Goal: Task Accomplishment & Management: Complete application form

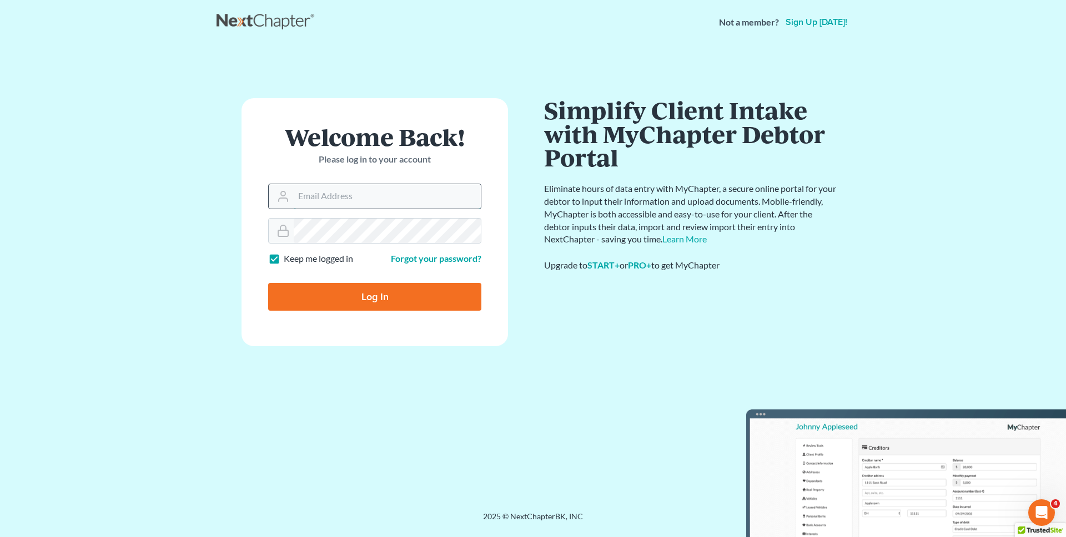
click at [375, 207] on input "Email Address" at bounding box center [387, 196] width 187 height 24
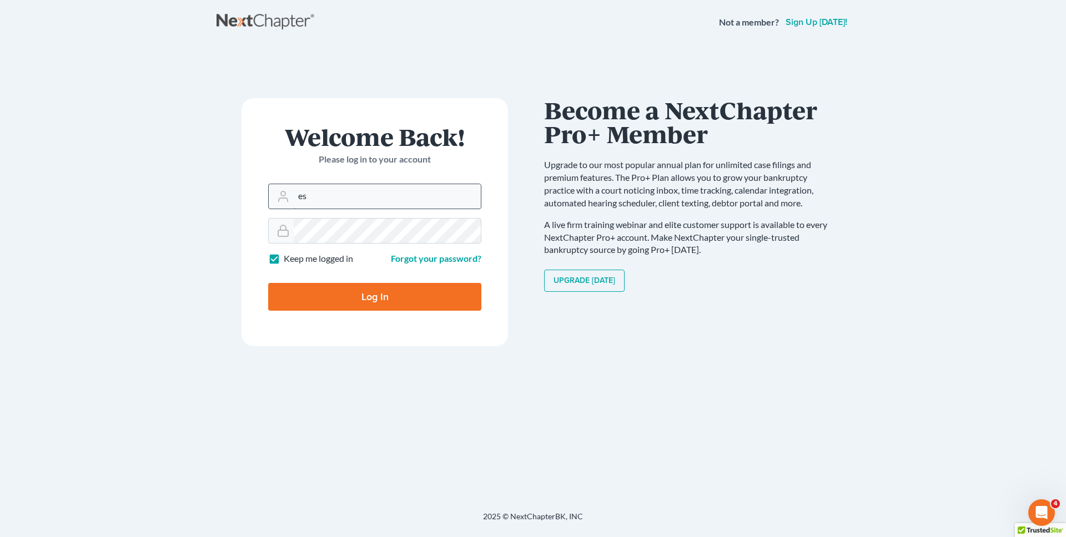
type input "[EMAIL_ADDRESS][DOMAIN_NAME]"
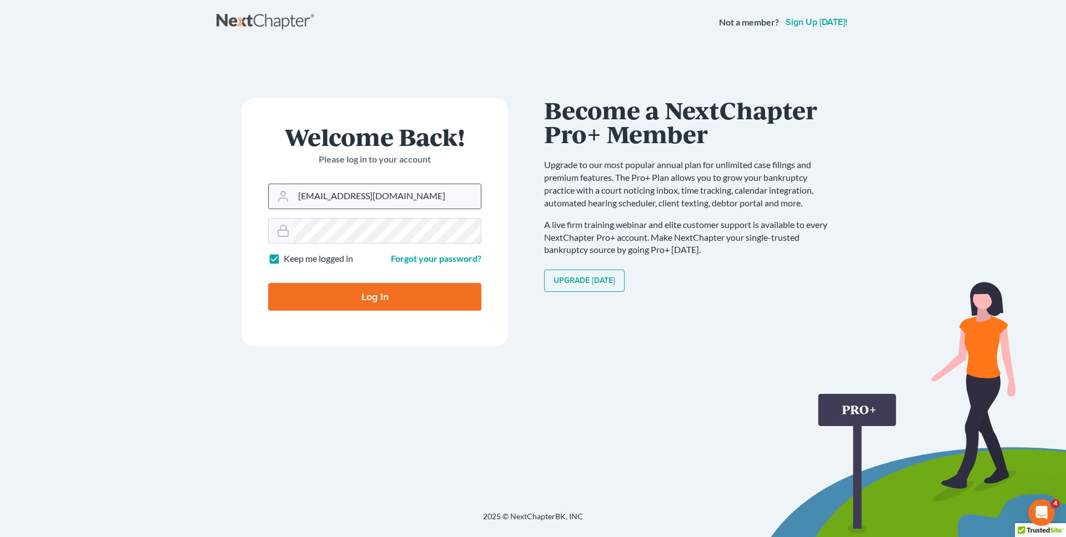
click at [268, 283] on input "Log In" at bounding box center [374, 297] width 213 height 28
type input "Thinking..."
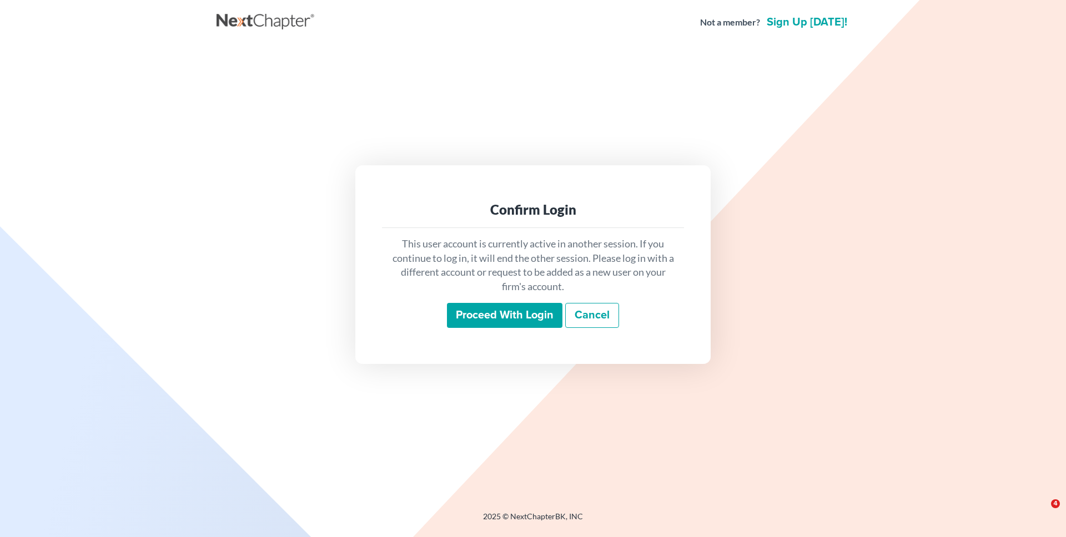
click at [505, 321] on input "Proceed with login" at bounding box center [504, 316] width 115 height 26
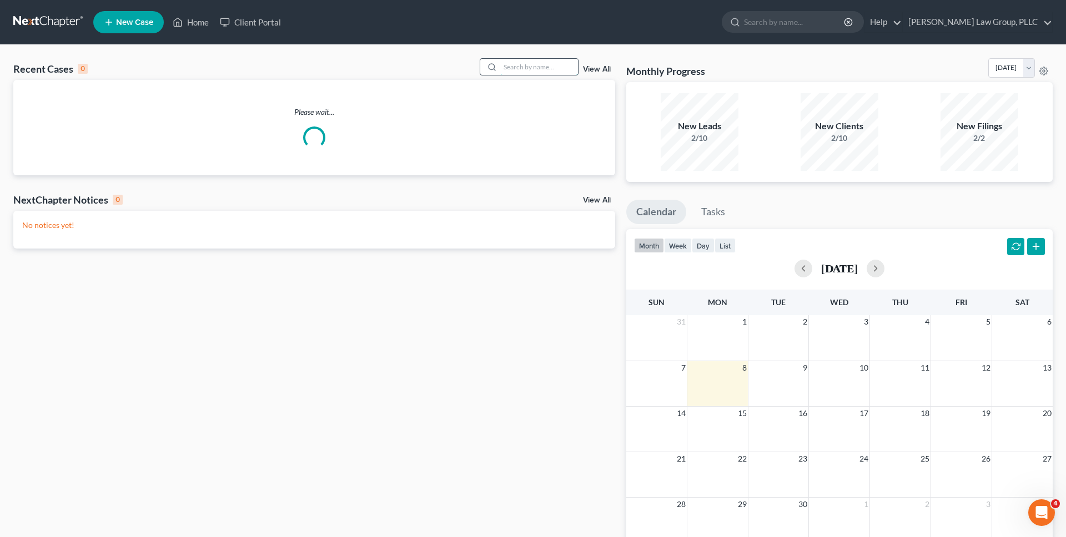
click at [527, 66] on input "search" at bounding box center [539, 67] width 78 height 16
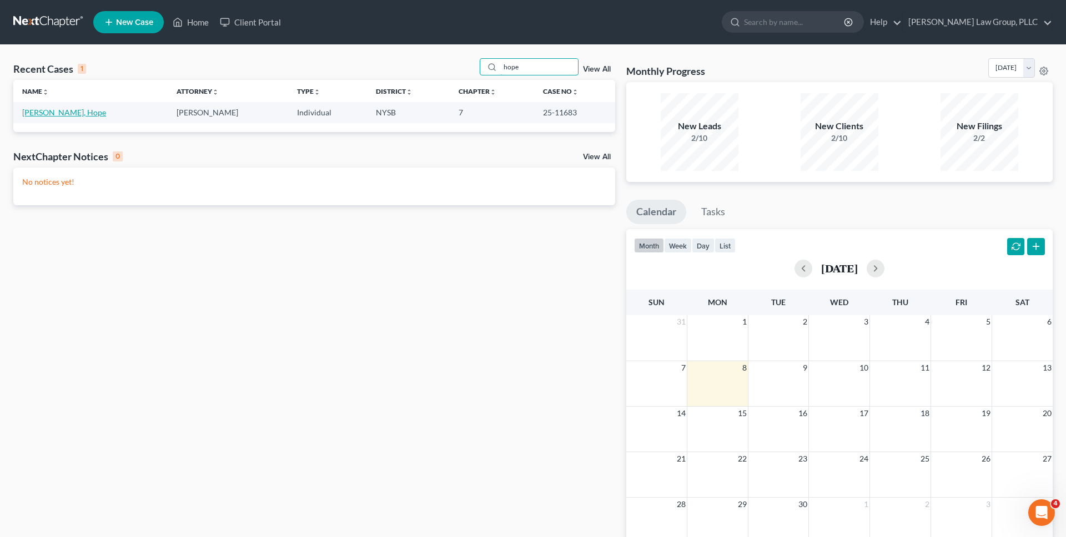
type input "hope"
click at [66, 113] on link "Hannah, Hope" at bounding box center [64, 112] width 84 height 9
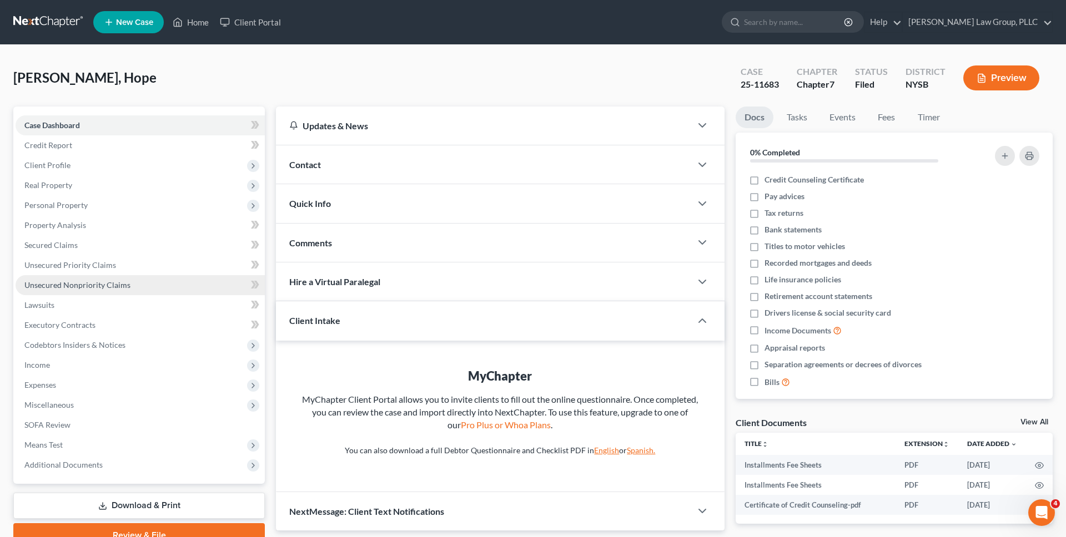
click at [149, 287] on link "Unsecured Nonpriority Claims" at bounding box center [140, 285] width 249 height 20
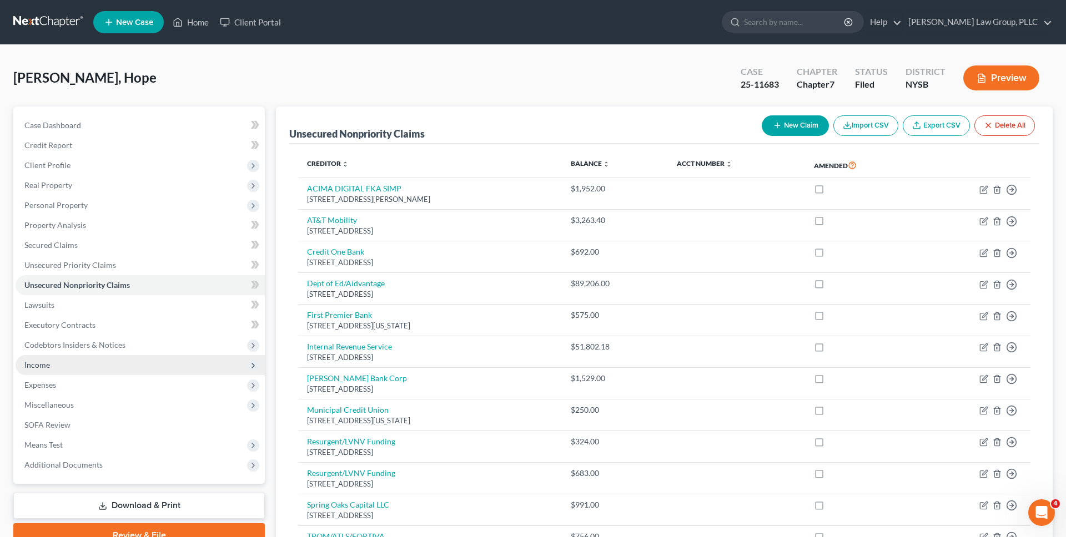
click at [155, 366] on span "Income" at bounding box center [140, 365] width 249 height 20
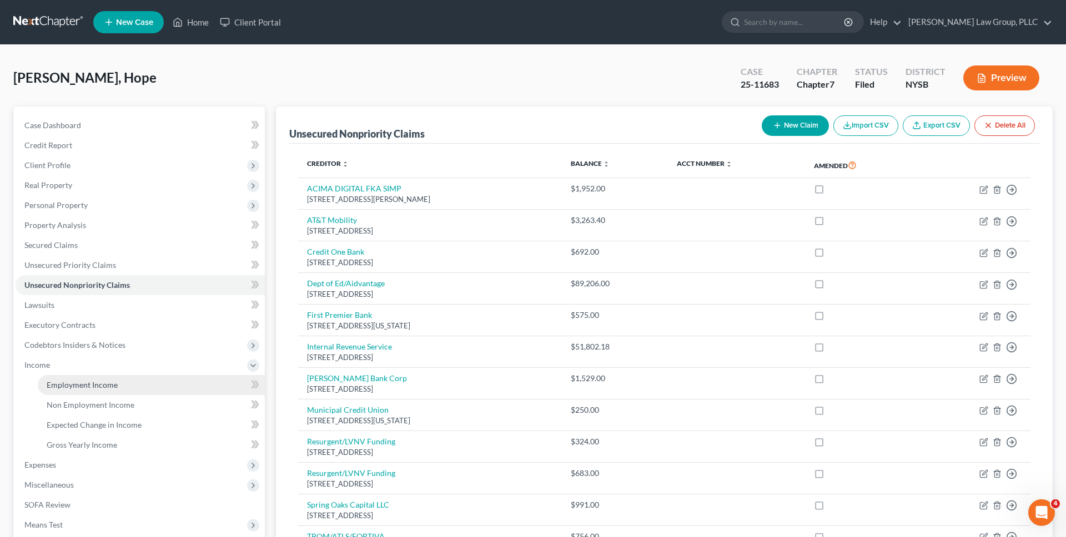
click at [157, 379] on link "Employment Income" at bounding box center [151, 385] width 227 height 20
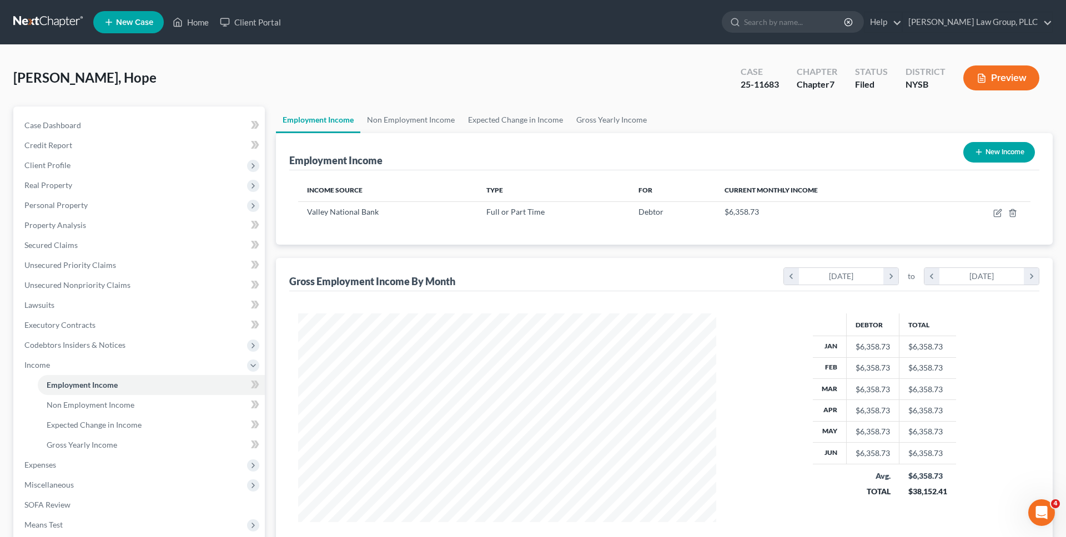
scroll to position [56, 0]
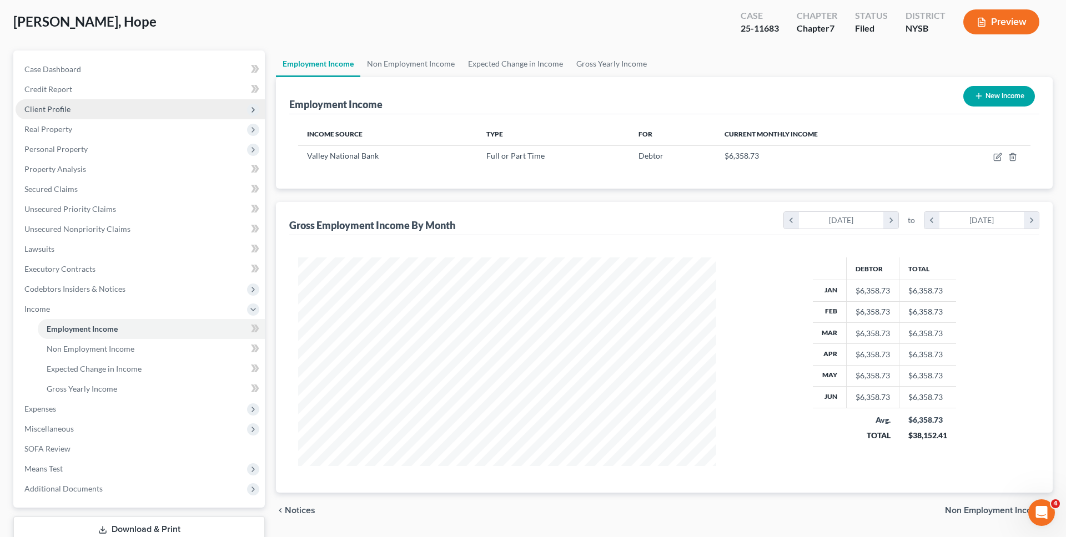
click at [165, 115] on span "Client Profile" at bounding box center [140, 109] width 249 height 20
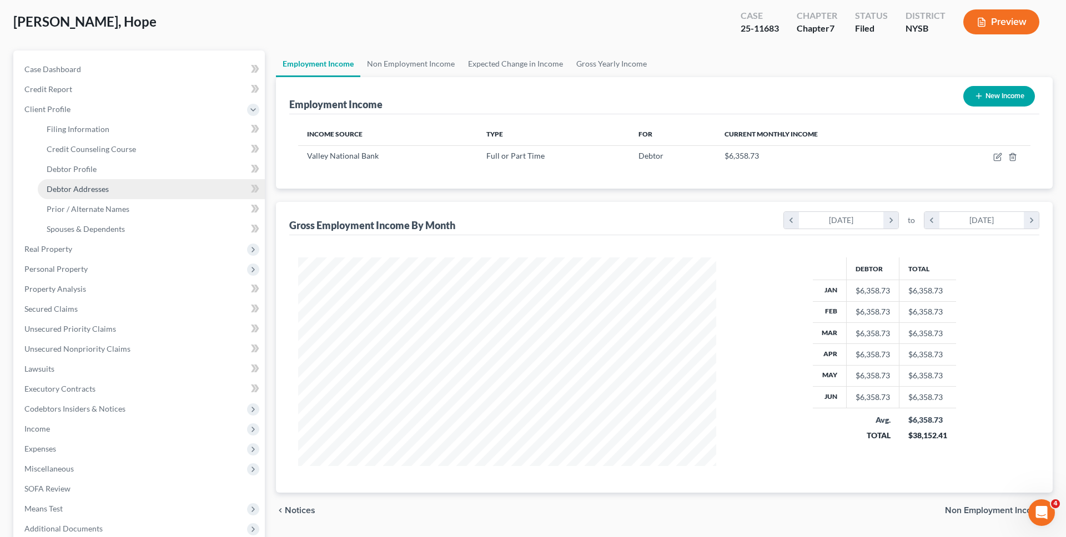
click at [145, 181] on link "Debtor Addresses" at bounding box center [151, 189] width 227 height 20
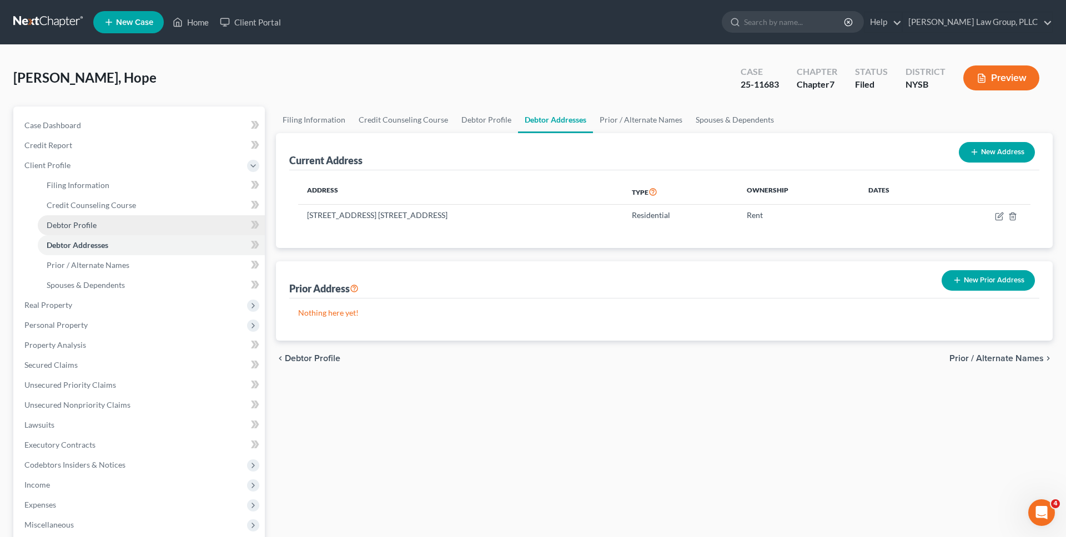
click at [138, 223] on link "Debtor Profile" at bounding box center [151, 225] width 227 height 20
select select "0"
select select "1"
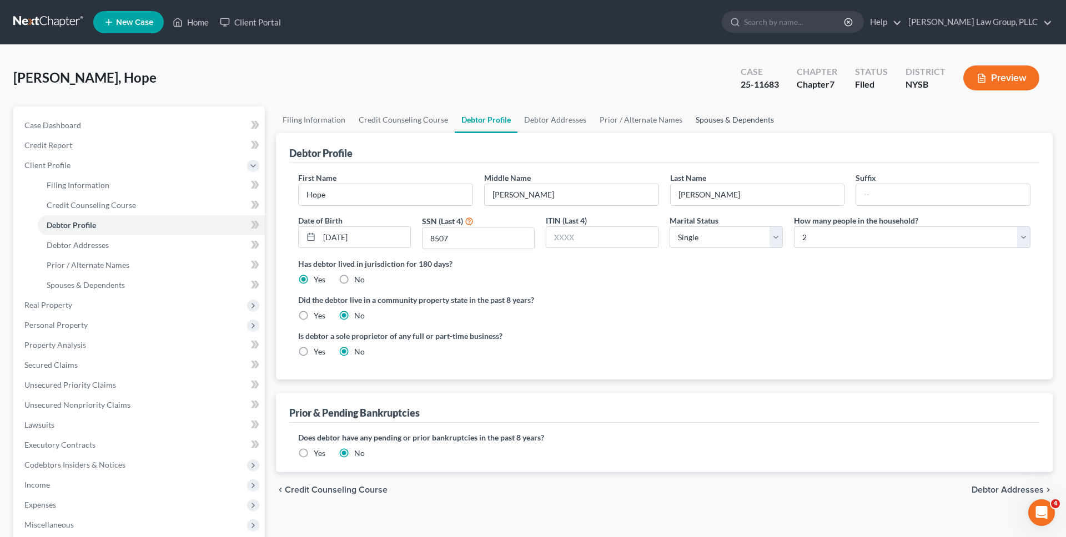
click at [770, 122] on link "Spouses & Dependents" at bounding box center [735, 120] width 92 height 27
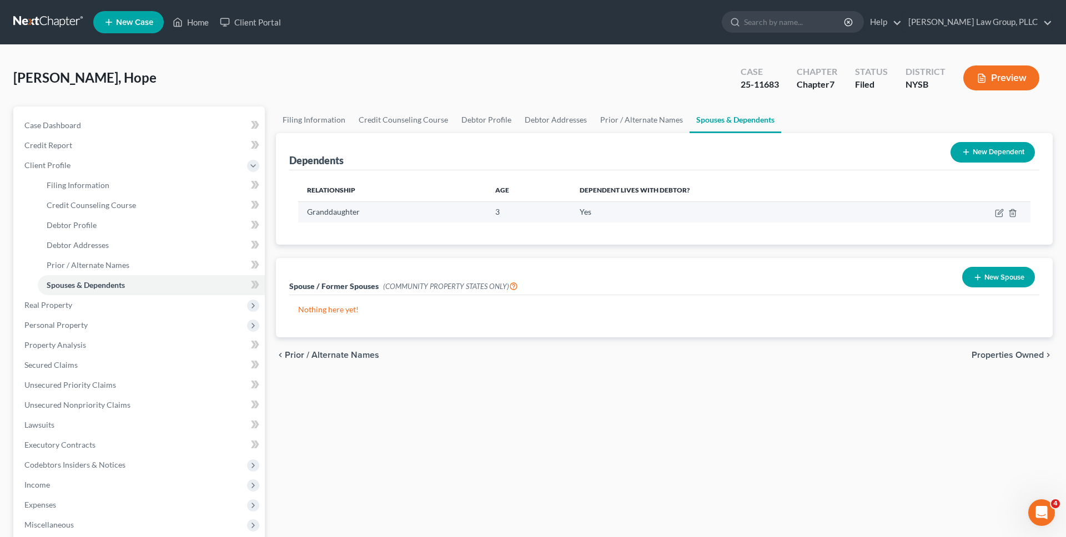
scroll to position [173, 0]
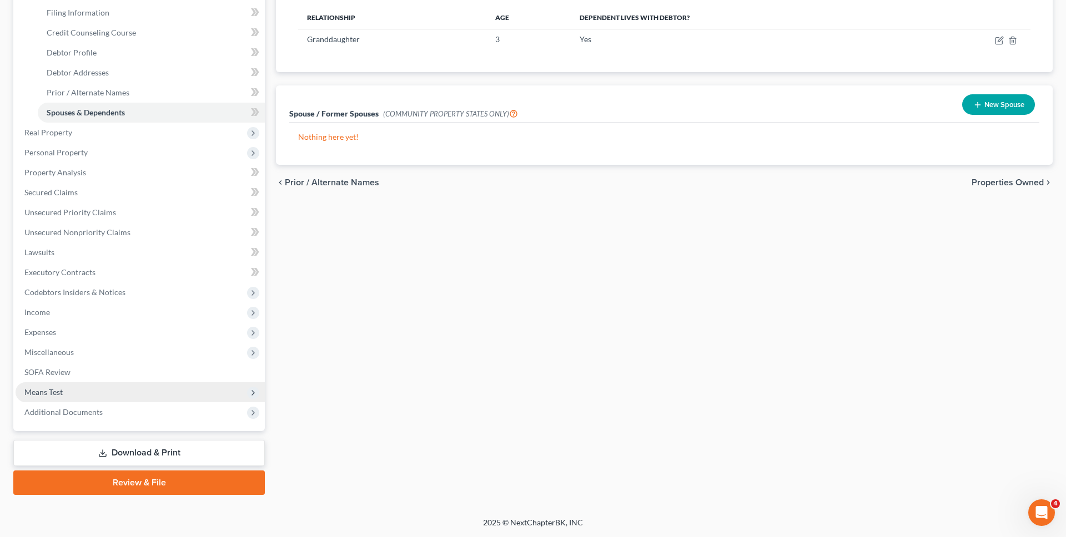
click at [93, 390] on span "Means Test" at bounding box center [140, 392] width 249 height 20
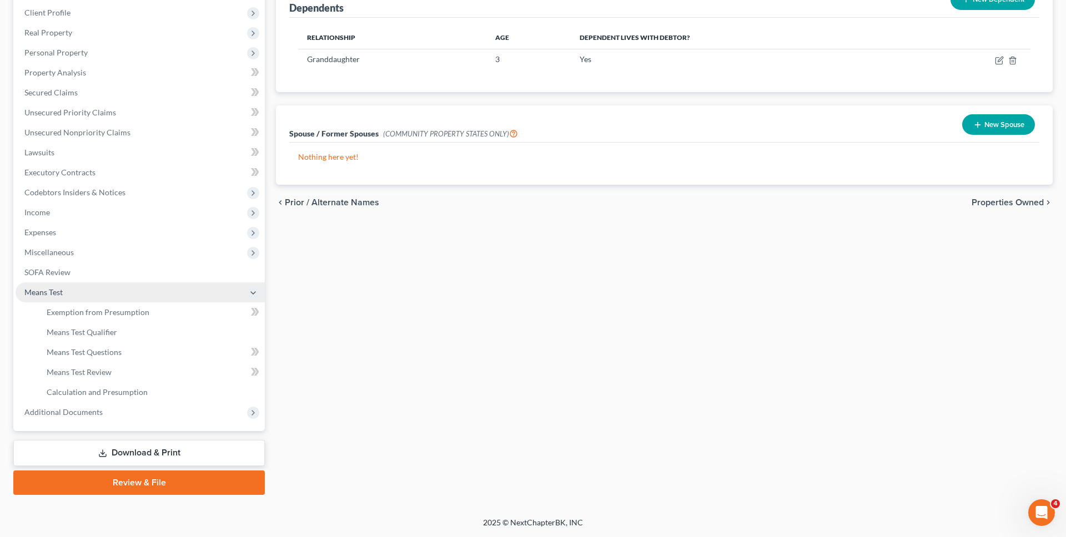
scroll to position [153, 0]
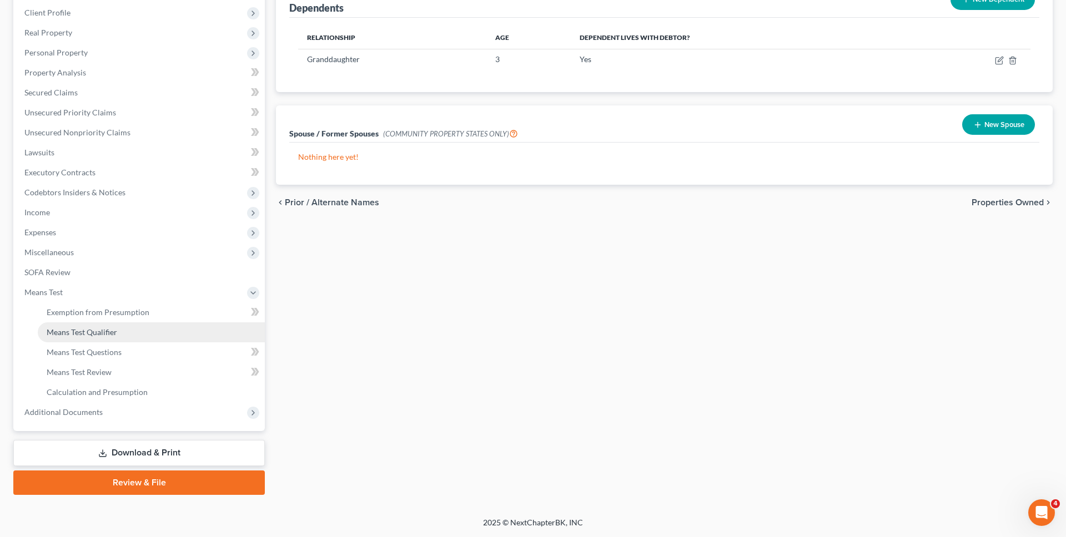
click at [109, 334] on span "Means Test Qualifier" at bounding box center [82, 332] width 70 height 9
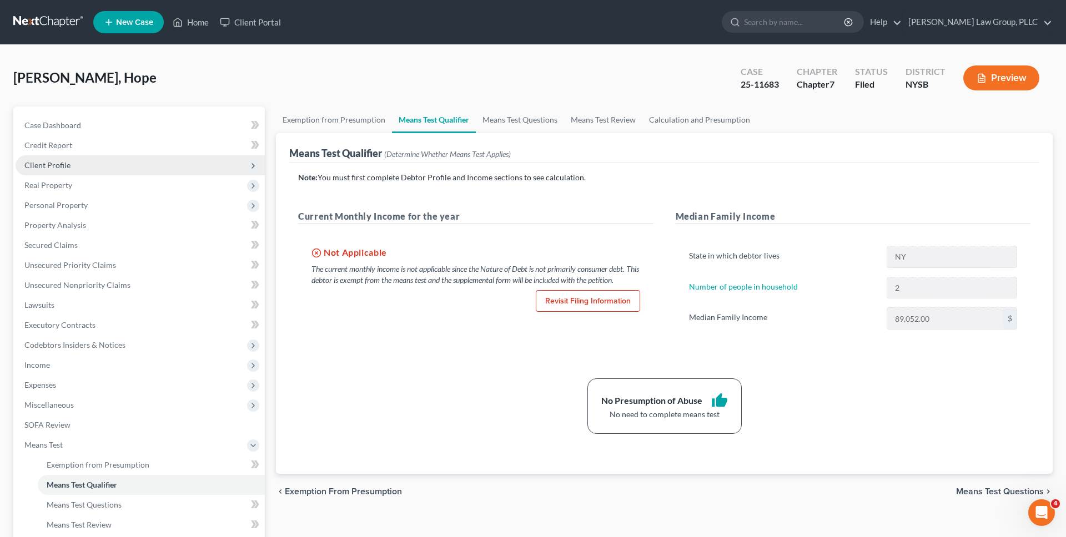
click at [117, 168] on span "Client Profile" at bounding box center [140, 165] width 249 height 20
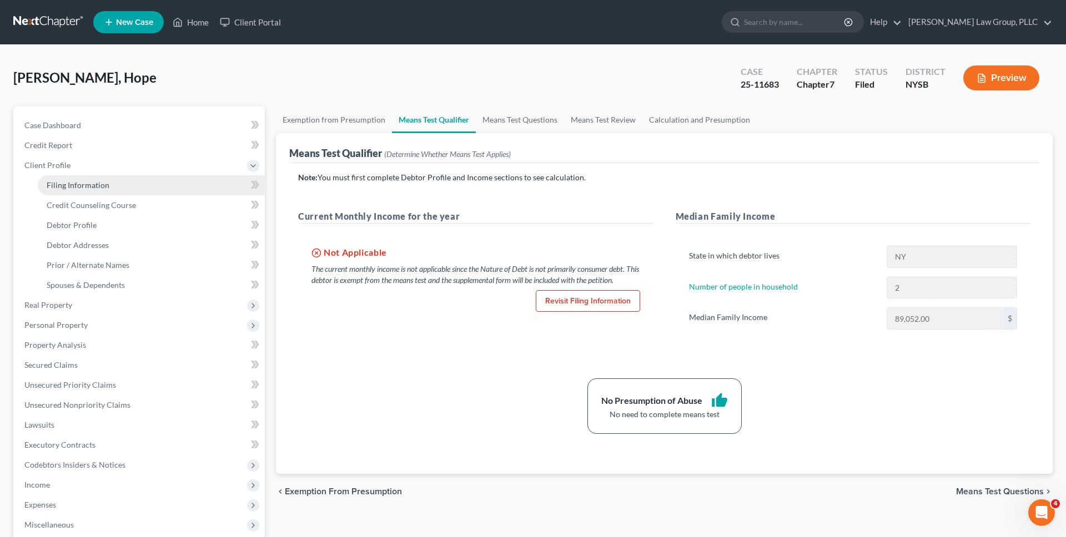
click at [115, 182] on link "Filing Information" at bounding box center [151, 185] width 227 height 20
select select "2"
select select "0"
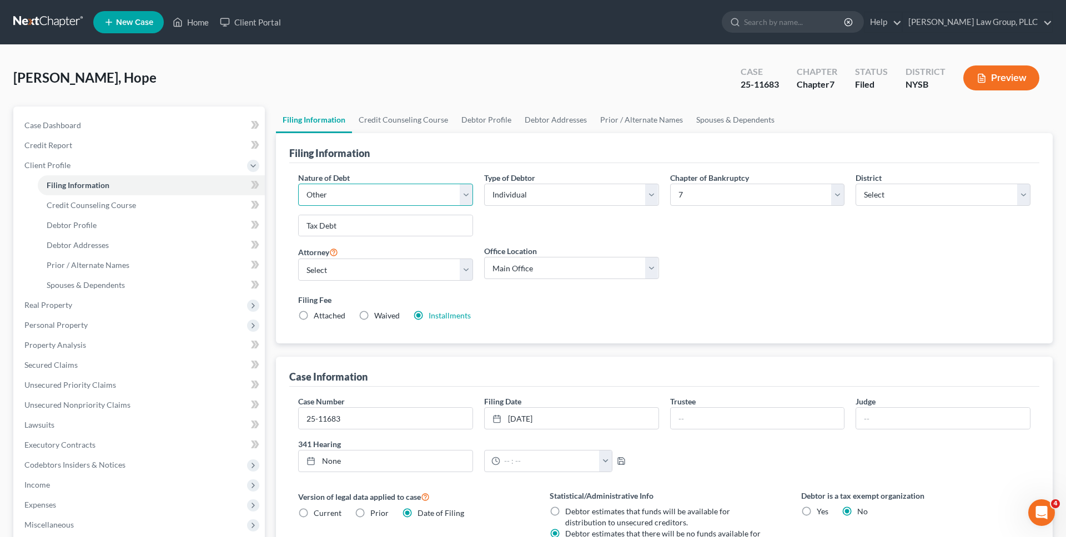
click at [371, 199] on select "Select Business Consumer Other" at bounding box center [385, 195] width 175 height 22
select select "1"
click at [298, 184] on select "Select Business Consumer Other" at bounding box center [385, 195] width 175 height 22
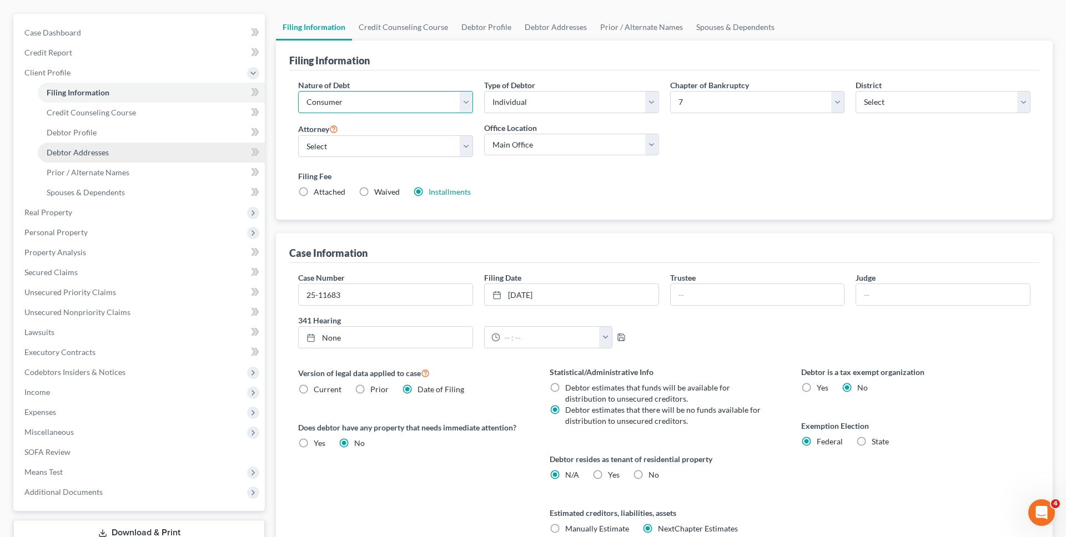
scroll to position [194, 0]
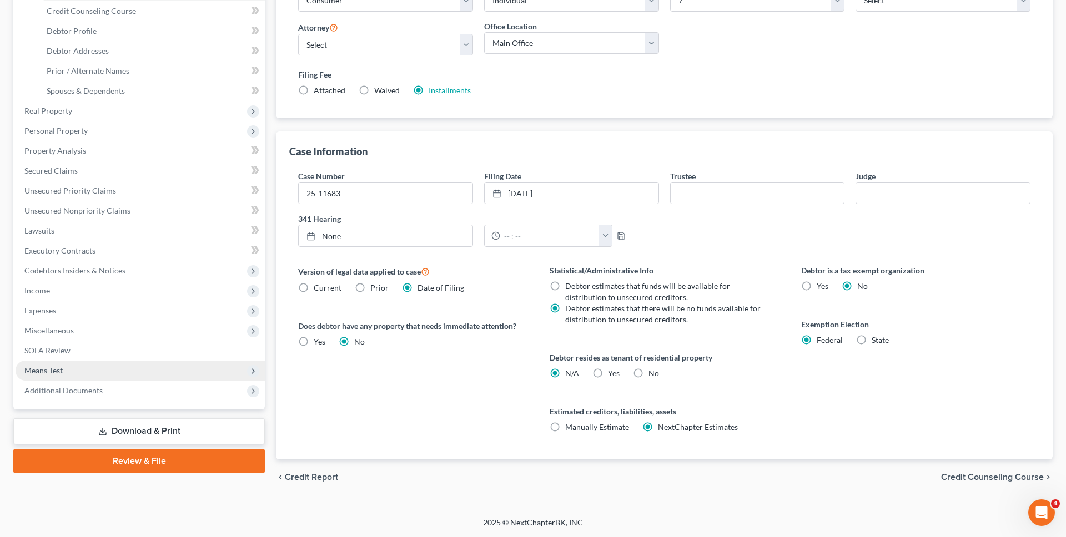
click at [74, 370] on span "Means Test" at bounding box center [140, 371] width 249 height 20
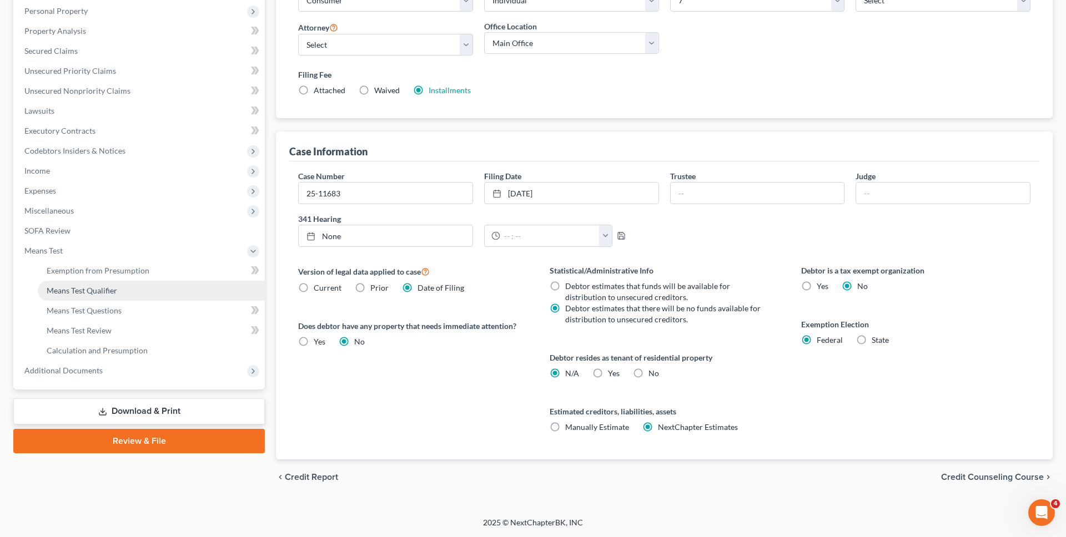
click at [93, 288] on span "Means Test Qualifier" at bounding box center [82, 290] width 70 height 9
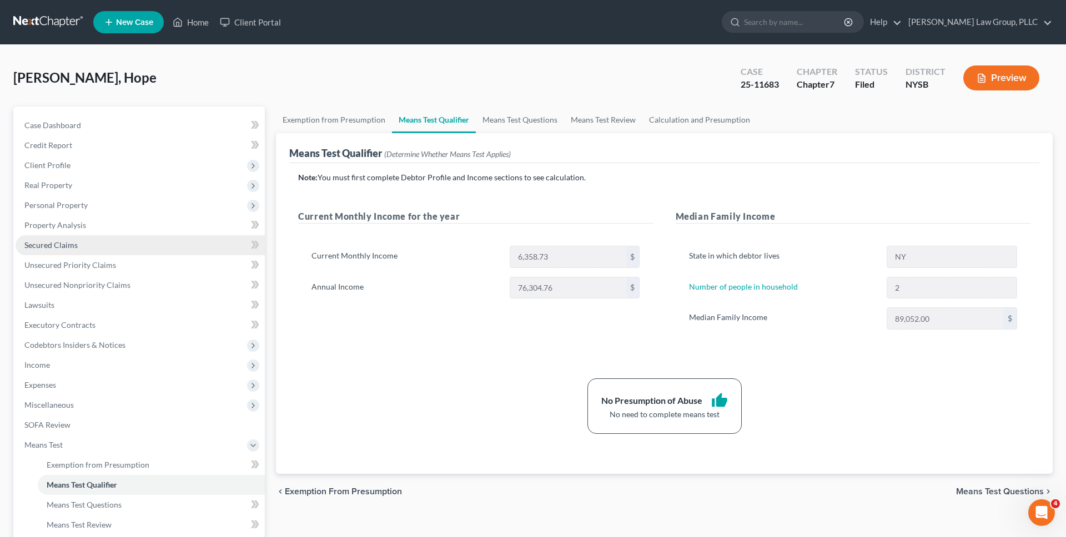
select select "1"
select select "0"
select select "55"
select select "0"
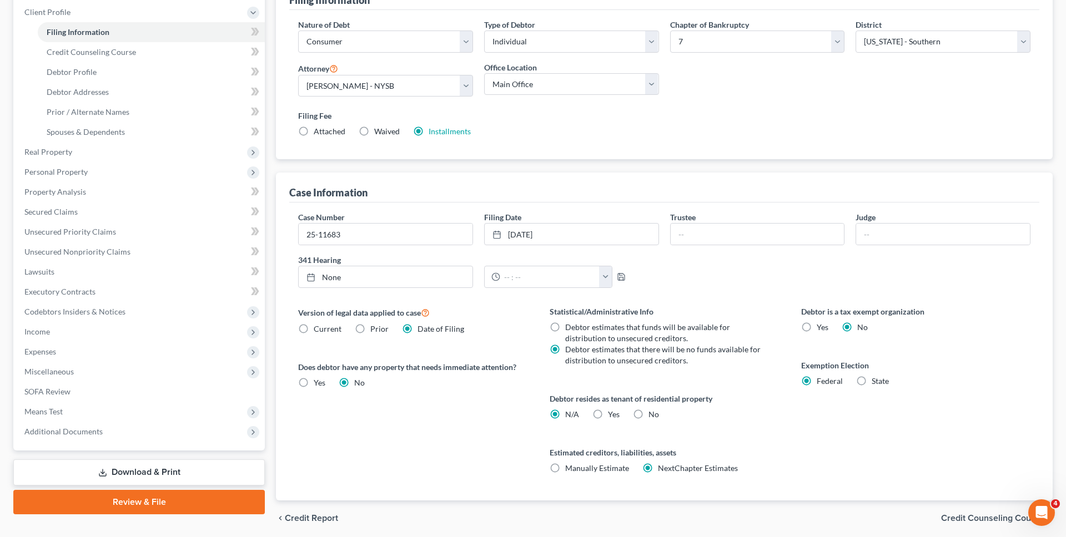
scroll to position [194, 0]
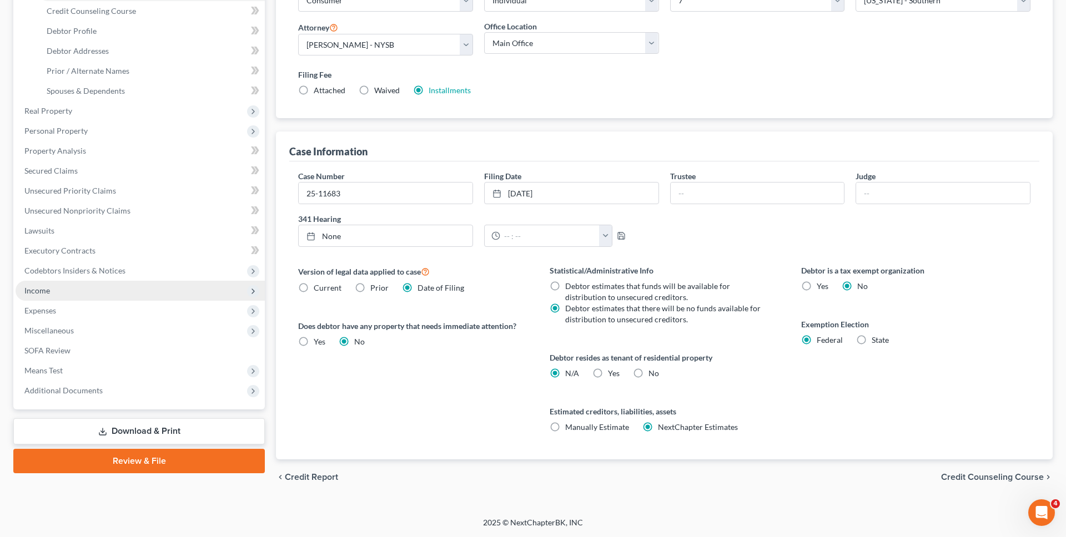
click at [87, 296] on span "Income" at bounding box center [140, 291] width 249 height 20
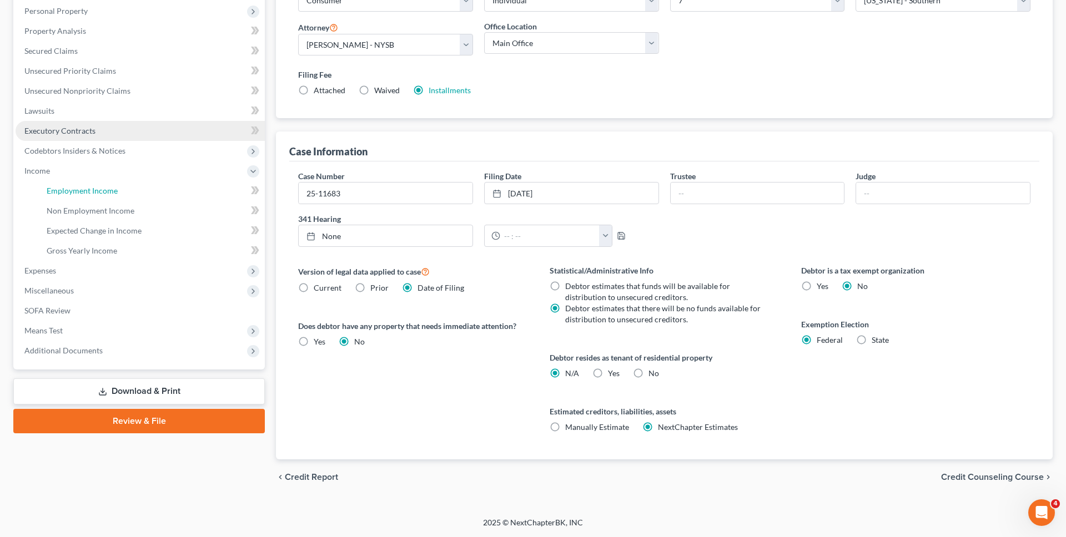
click at [121, 185] on link "Employment Income" at bounding box center [151, 191] width 227 height 20
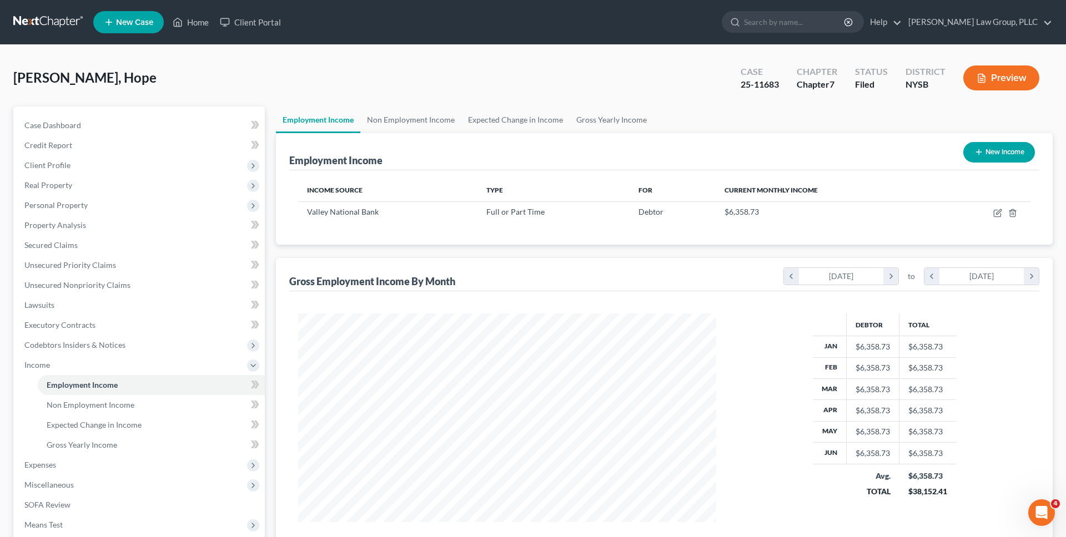
scroll to position [209, 440]
click at [994, 213] on icon "button" at bounding box center [997, 213] width 9 height 9
select select "0"
select select "33"
select select "2"
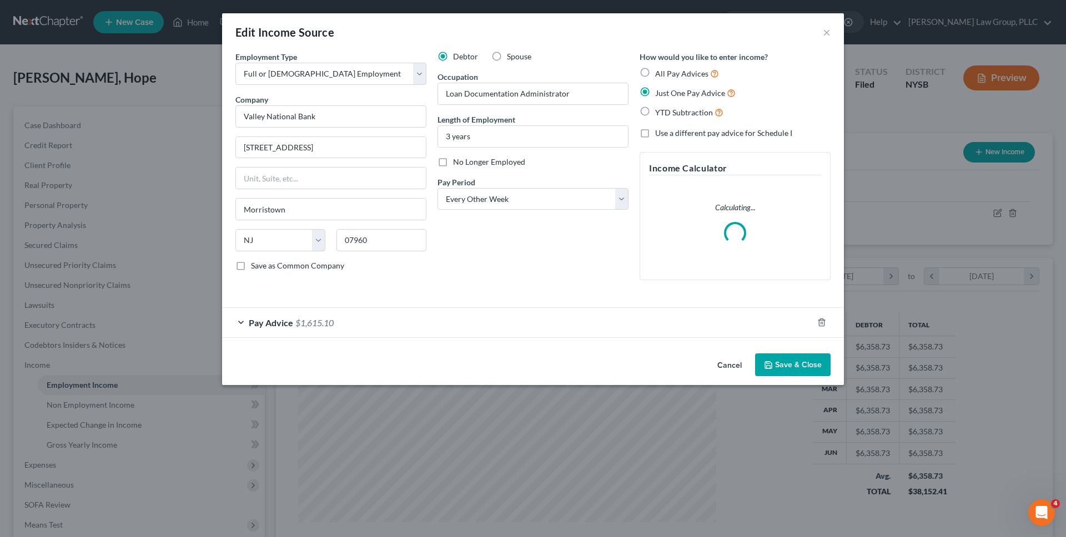
click at [706, 320] on div "Pay Advice $1,615.10" at bounding box center [517, 322] width 591 height 29
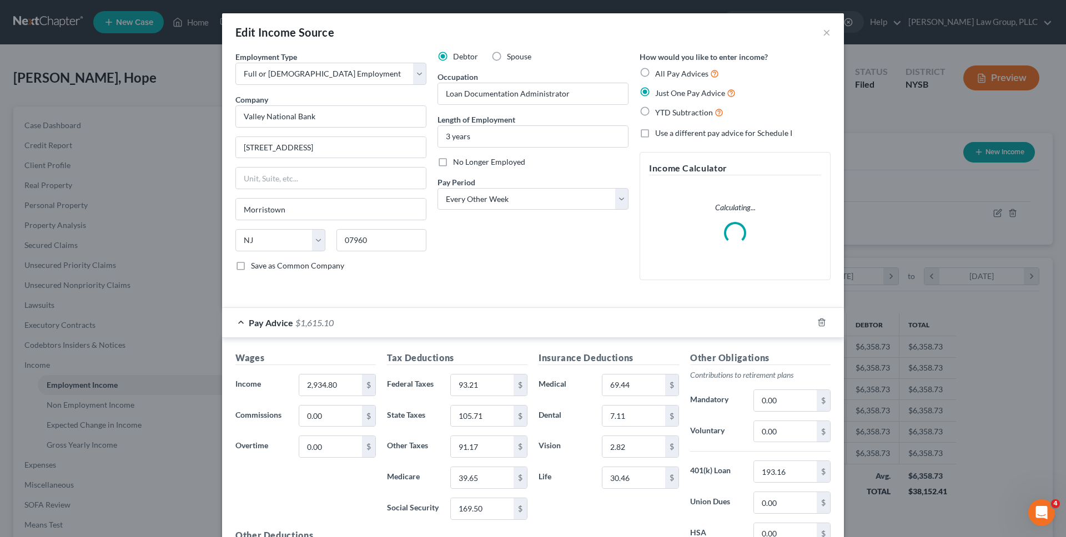
click at [706, 320] on div "Pay Advice $1,615.10" at bounding box center [517, 322] width 591 height 29
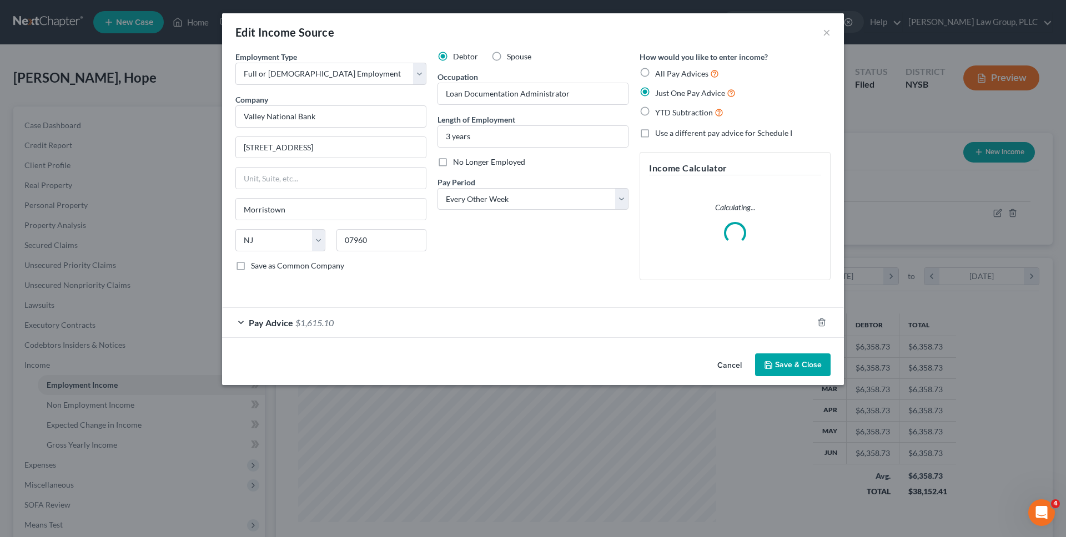
click at [730, 361] on button "Cancel" at bounding box center [729, 366] width 42 height 22
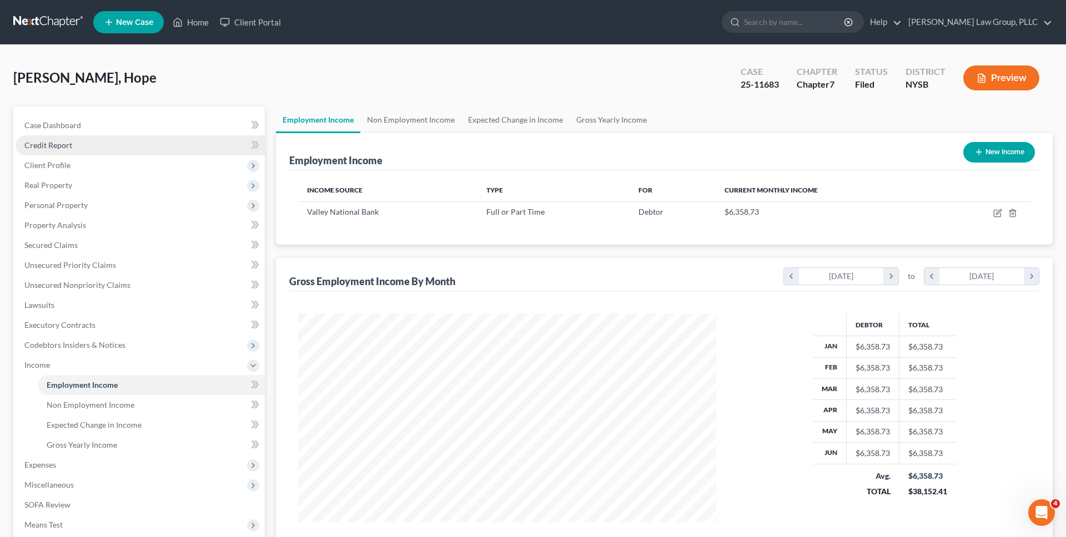
click at [169, 154] on link "Credit Report" at bounding box center [140, 145] width 249 height 20
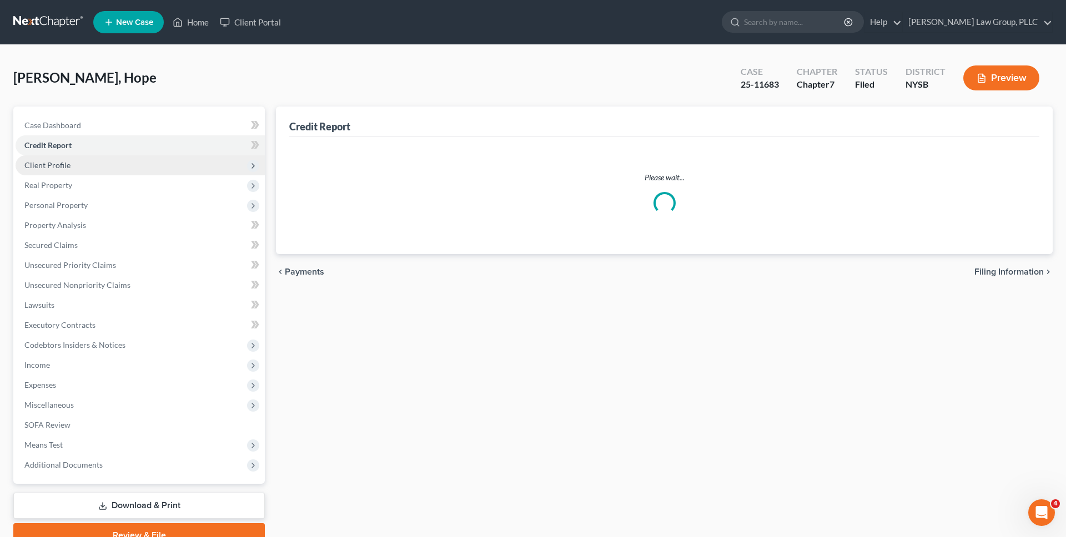
click at [167, 168] on span "Client Profile" at bounding box center [140, 165] width 249 height 20
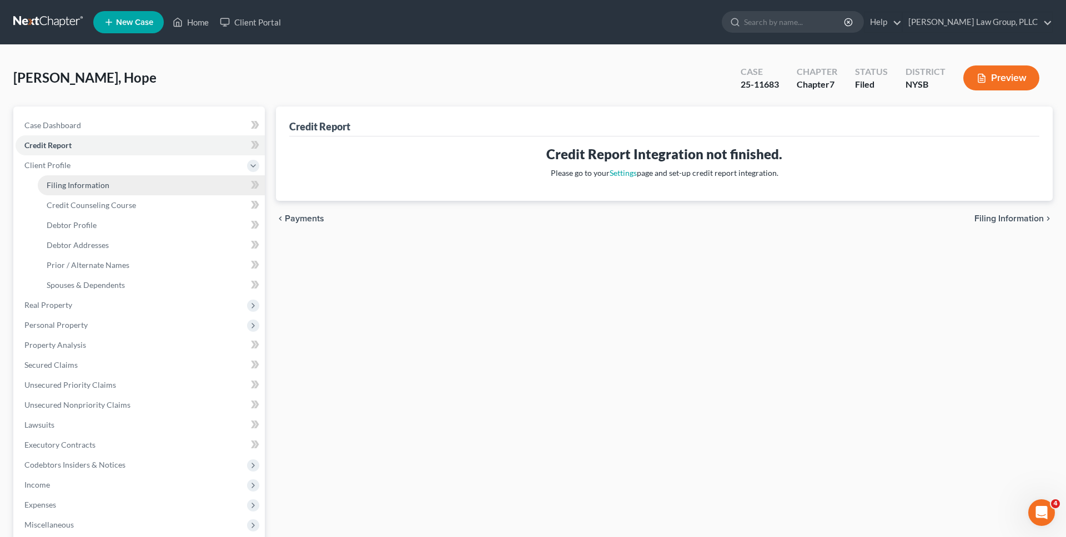
click at [162, 187] on link "Filing Information" at bounding box center [151, 185] width 227 height 20
select select "1"
select select "0"
select select "55"
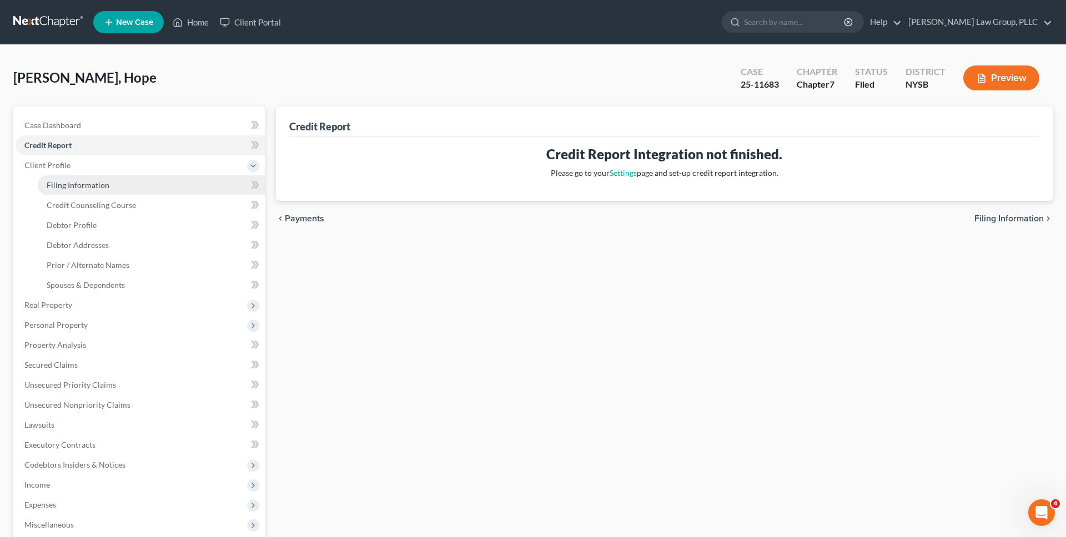
select select "0"
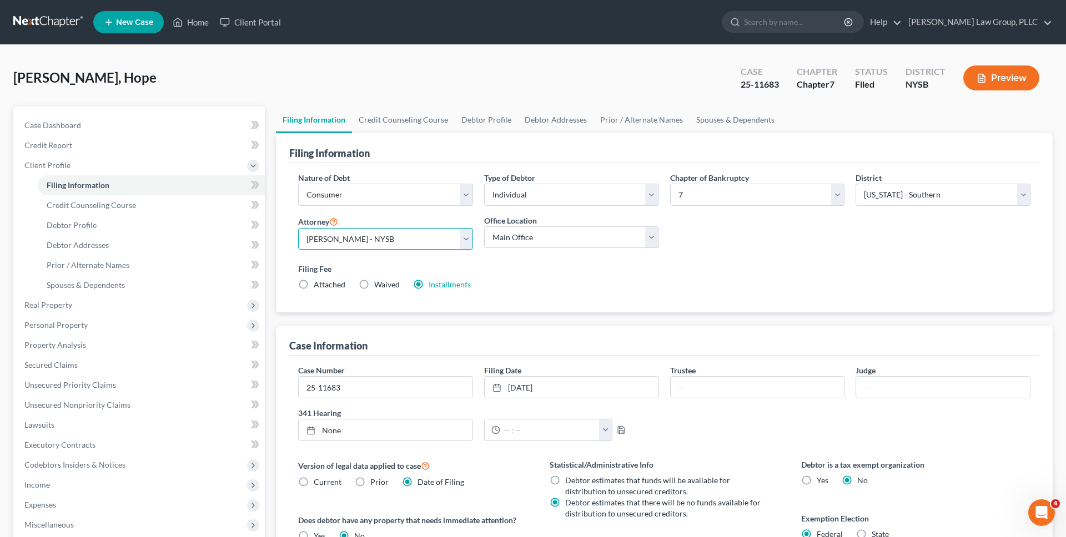
click at [420, 241] on select "Select Jeb Singer - NYSB Jeb Singer - NYEB Jeb Singer - NYNB" at bounding box center [385, 239] width 175 height 22
click at [398, 199] on select "Select Business Consumer Other" at bounding box center [385, 195] width 175 height 22
select select "2"
click at [298, 184] on select "Select Business Consumer Other" at bounding box center [385, 195] width 175 height 22
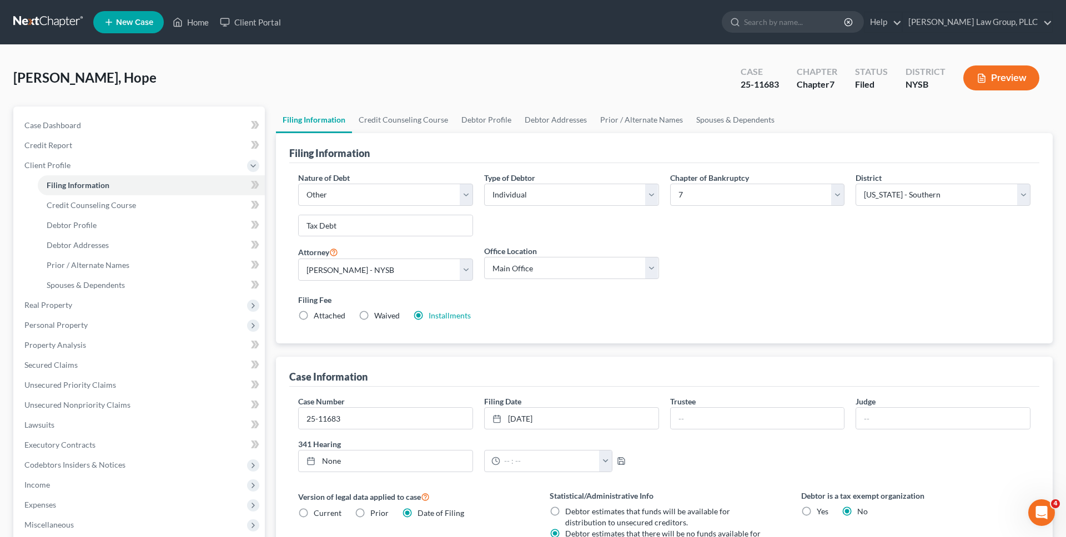
click at [391, 153] on div "Filing Information" at bounding box center [664, 148] width 750 height 30
click at [66, 20] on link at bounding box center [48, 22] width 71 height 20
